Goal: Share content

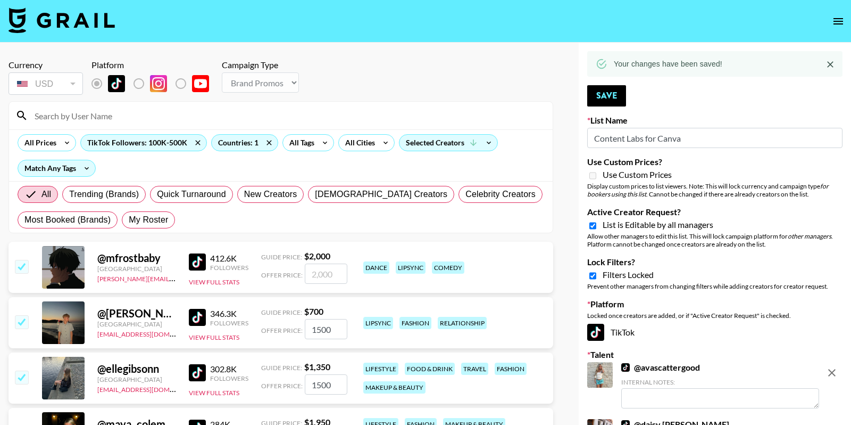
select select "Brand"
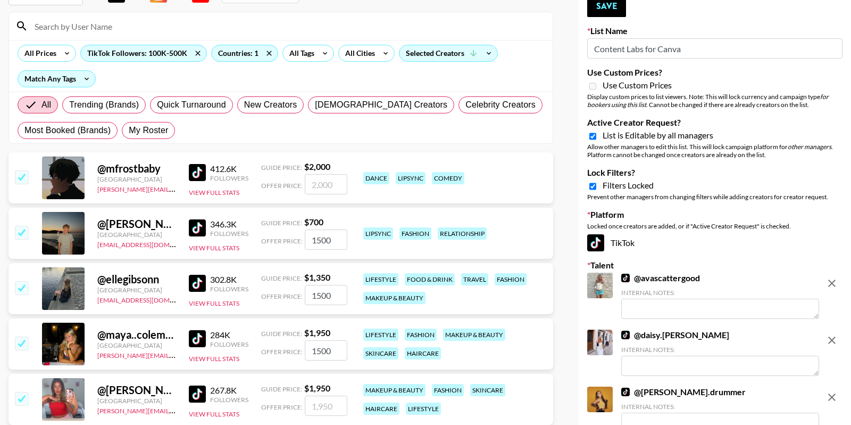
scroll to position [142, 0]
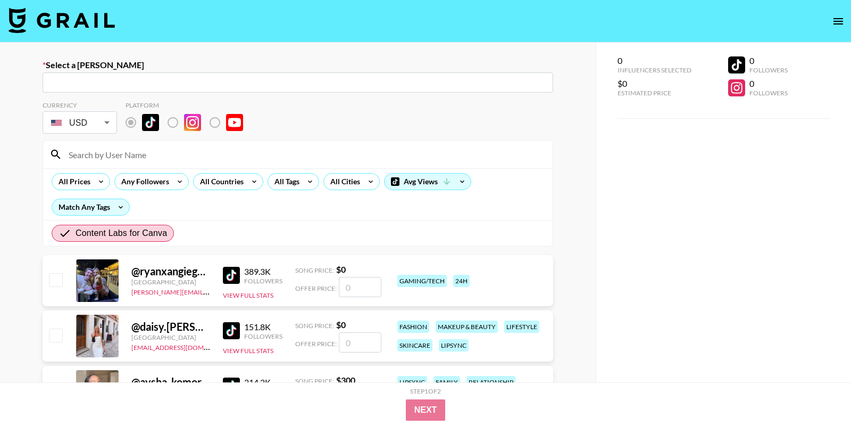
click at [524, 14] on nav at bounding box center [425, 21] width 851 height 43
click at [849, 20] on button "open drawer" at bounding box center [838, 21] width 21 height 21
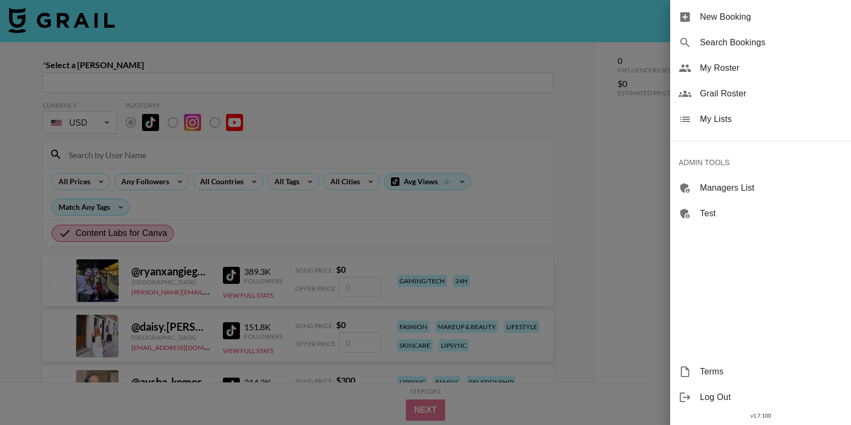
click at [721, 129] on div "My Lists" at bounding box center [760, 119] width 181 height 26
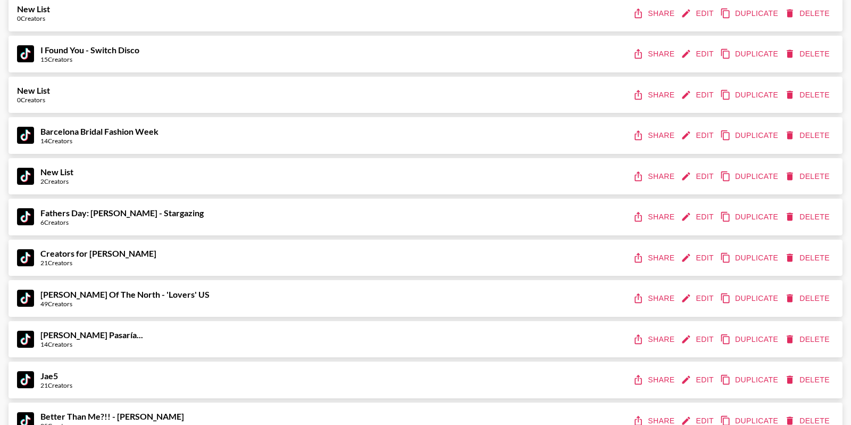
scroll to position [3912, 0]
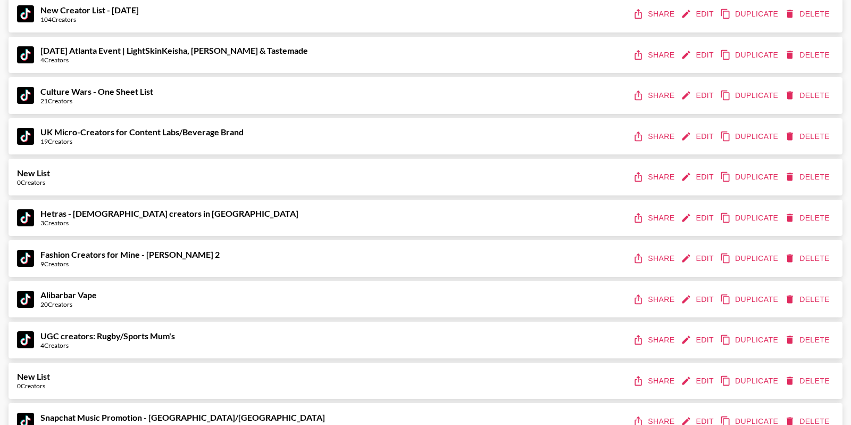
click at [654, 229] on div "Hetras - [DEMOGRAPHIC_DATA] creators in [GEOGRAPHIC_DATA] 3 Creators Share Edit…" at bounding box center [426, 218] width 834 height 37
click at [654, 218] on button "Share" at bounding box center [655, 218] width 48 height 20
